Goal: Information Seeking & Learning: Find specific fact

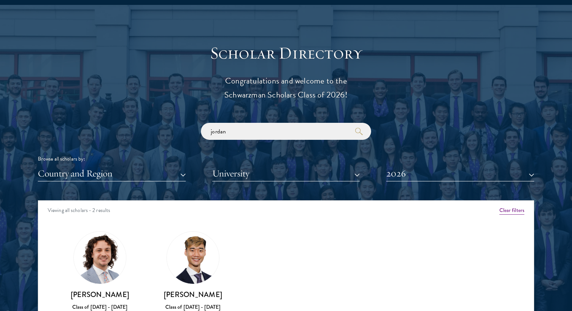
scroll to position [849, 0]
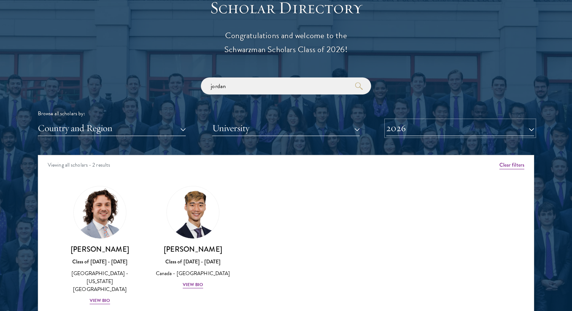
click at [418, 135] on button "2026" at bounding box center [460, 129] width 148 height 16
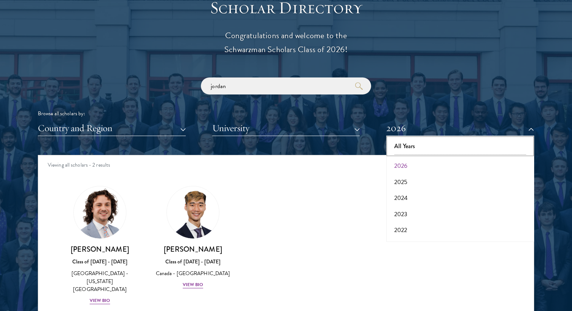
click at [413, 146] on button "All Years" at bounding box center [459, 146] width 143 height 16
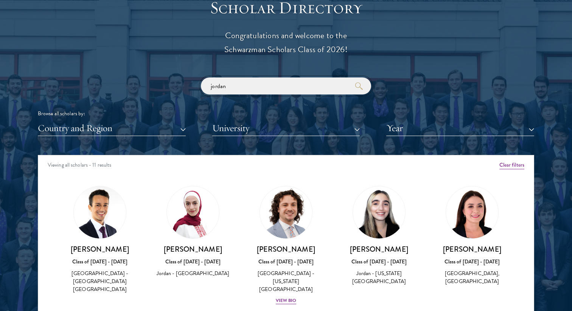
click at [331, 85] on input "jordan" at bounding box center [286, 86] width 170 height 17
type input "j"
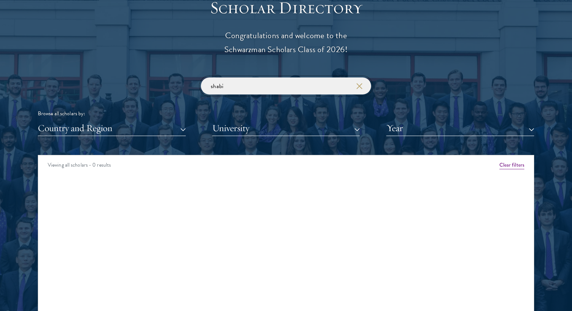
type input "shabi"
click at [337, 56] on p "Congratulations and welcome to the Schwarzman Scholars Class of 2026!" at bounding box center [286, 43] width 234 height 28
